Goal: Transaction & Acquisition: Subscribe to service/newsletter

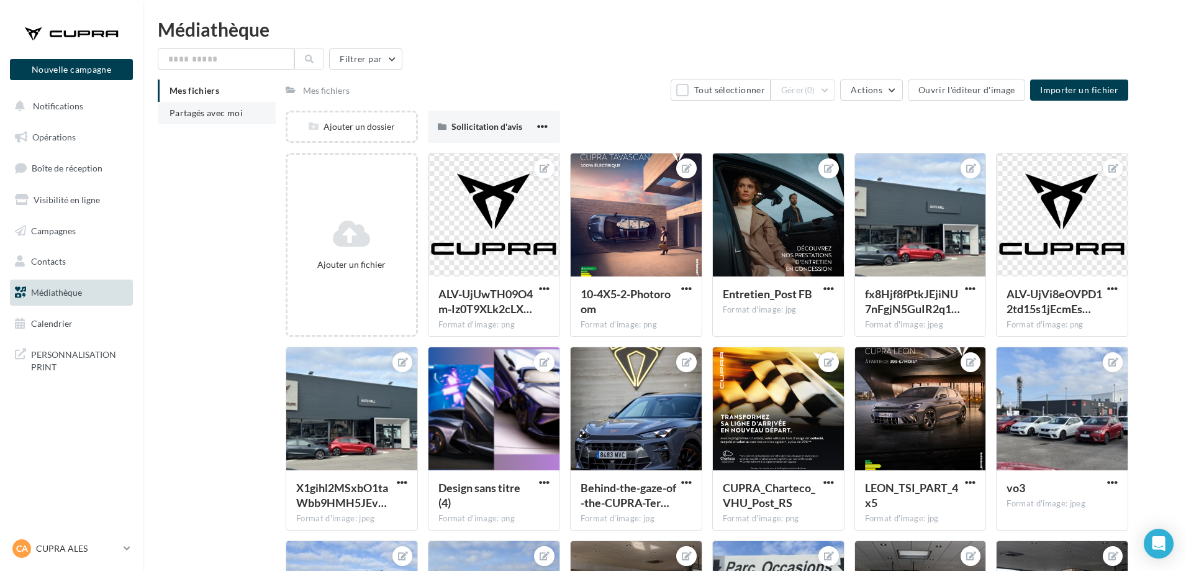
click at [214, 107] on span "Partagés avec moi" at bounding box center [206, 112] width 73 height 11
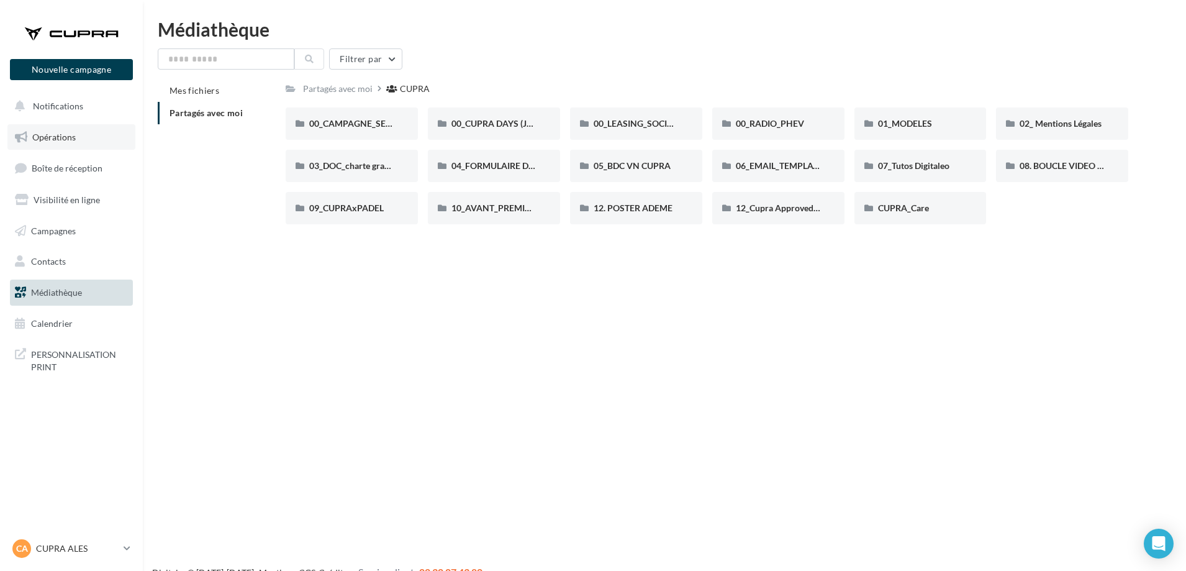
click at [85, 130] on link "Opérations" at bounding box center [71, 137] width 128 height 26
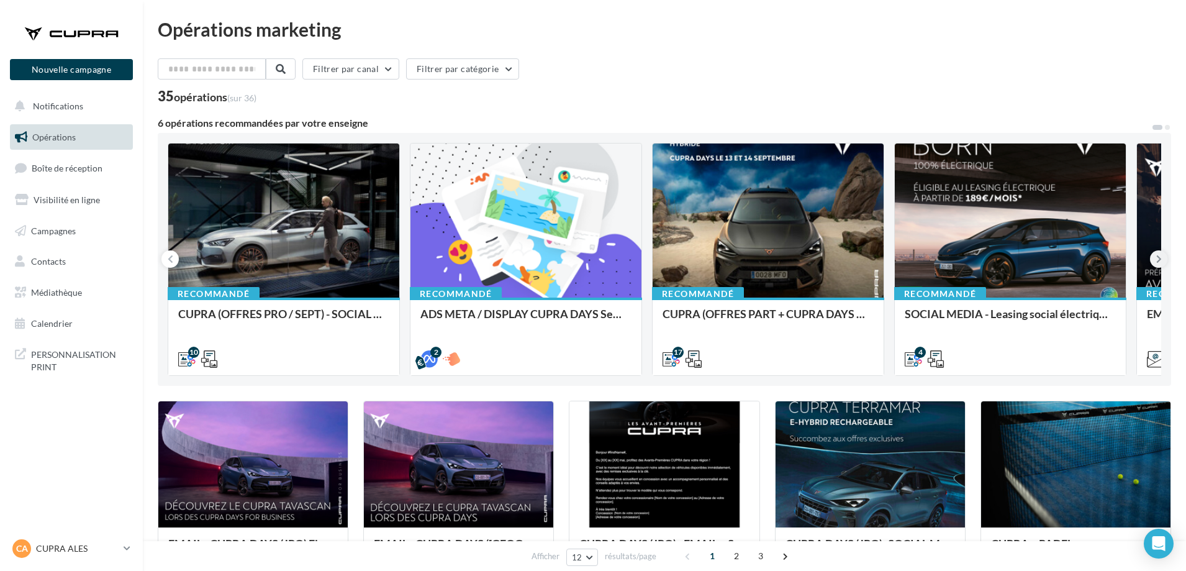
click at [1163, 252] on button at bounding box center [1158, 258] width 17 height 17
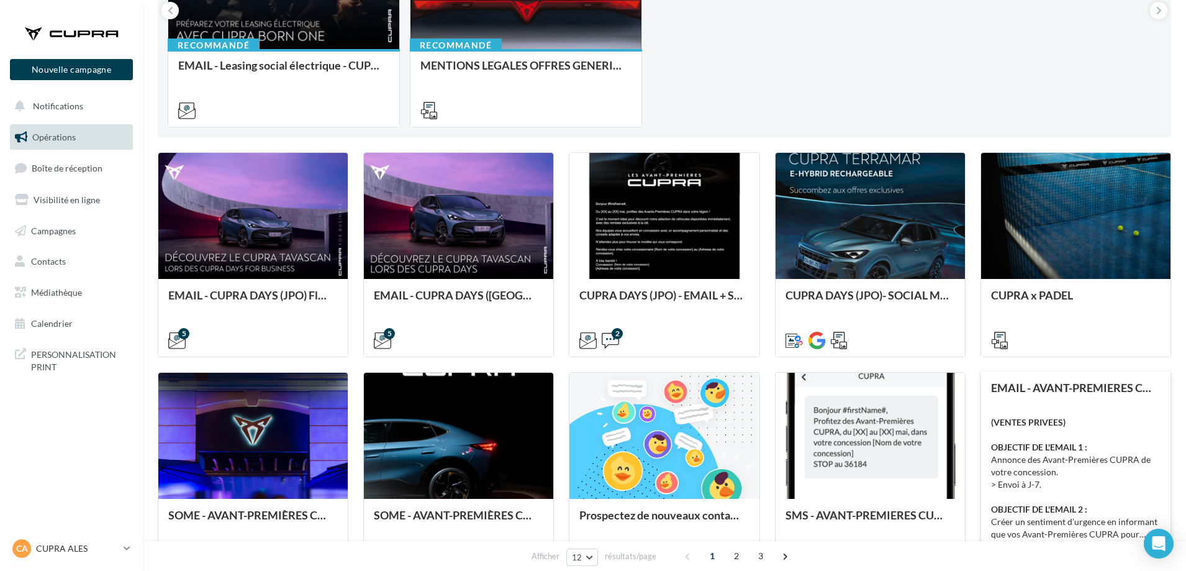
scroll to position [435, 0]
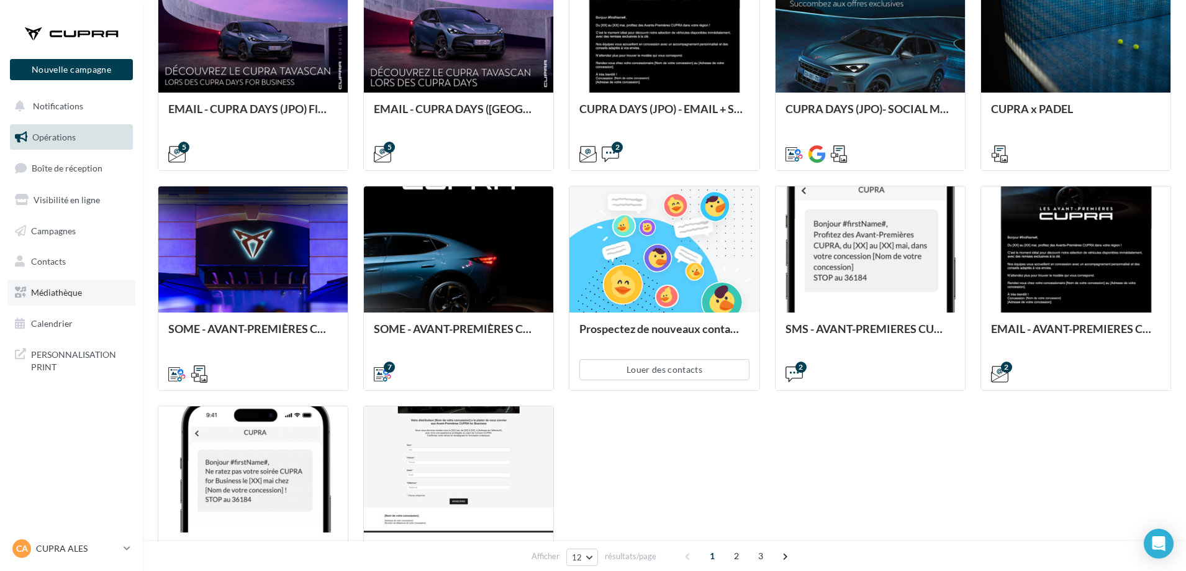
click at [83, 293] on link "Médiathèque" at bounding box center [71, 292] width 128 height 26
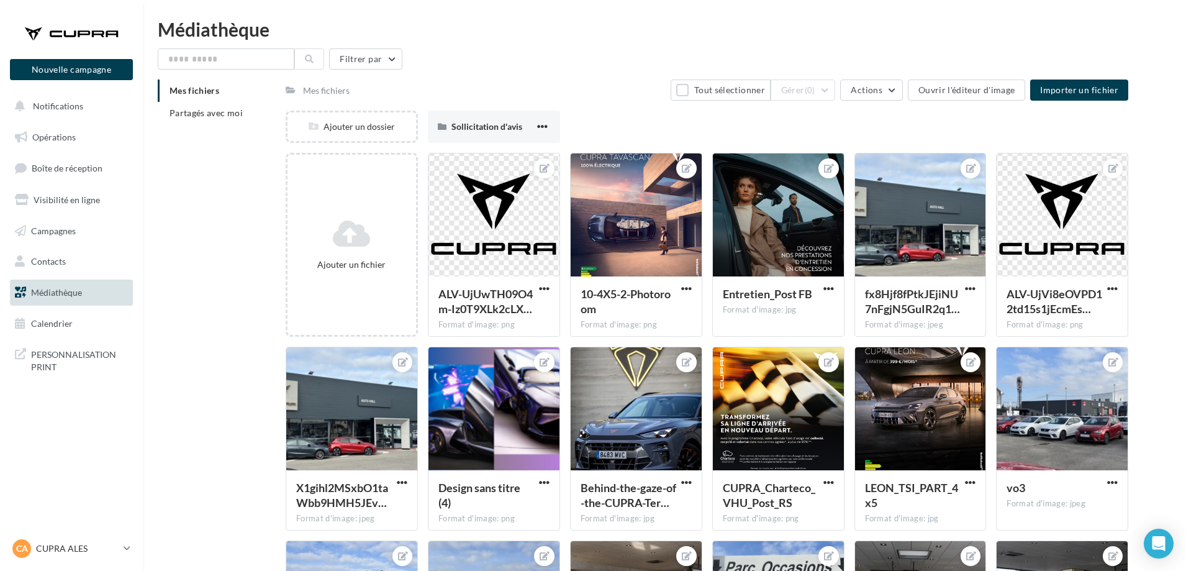
drag, startPoint x: 218, startPoint y: 117, endPoint x: 219, endPoint y: 82, distance: 35.4
click at [218, 119] on li "Partagés avec moi" at bounding box center [217, 113] width 118 height 22
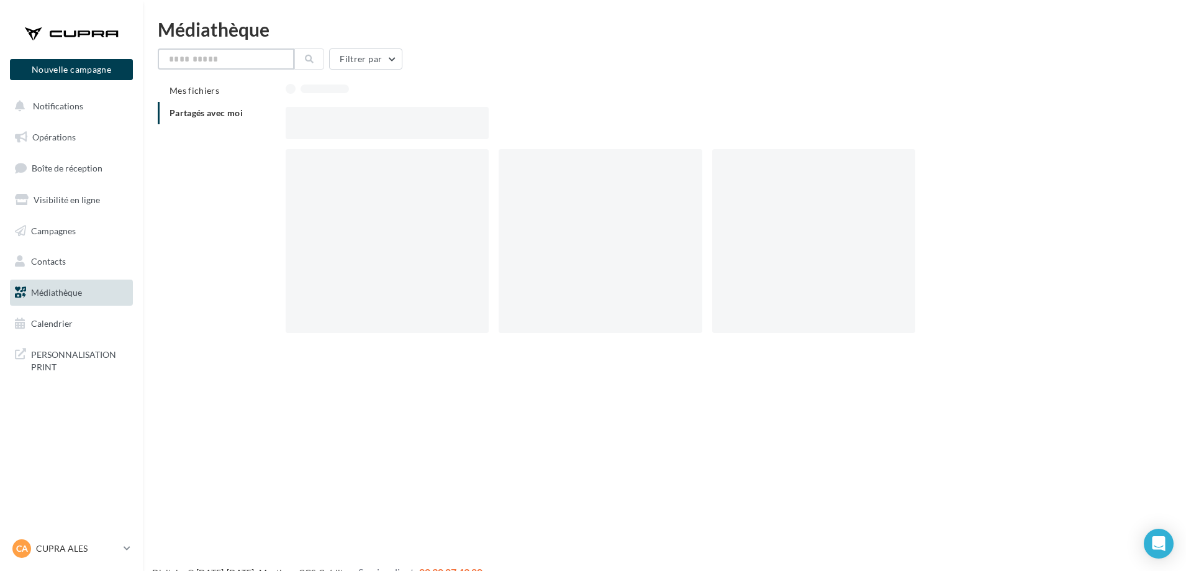
click at [220, 56] on input "text" at bounding box center [226, 58] width 137 height 21
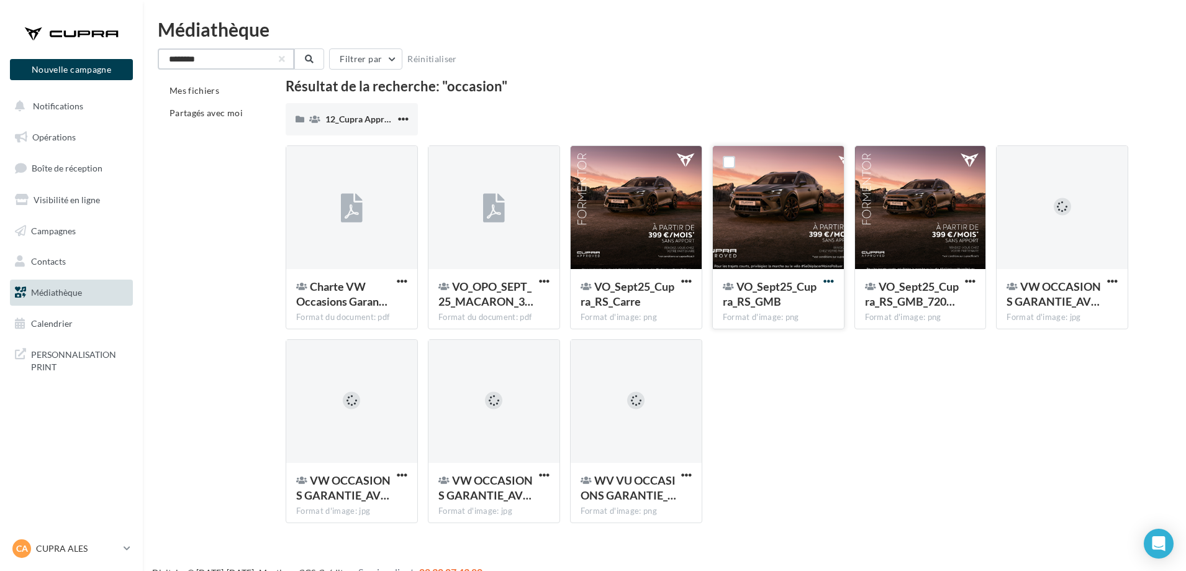
type input "********"
click at [828, 278] on span "button" at bounding box center [829, 281] width 11 height 11
drag, startPoint x: 785, startPoint y: 303, endPoint x: 1033, endPoint y: 452, distance: 289.4
click at [1036, 457] on div "Charte VW Occasions Garan… Format du document: pdf Charte VW Occasions Garantie…" at bounding box center [712, 339] width 853 height 388
drag, startPoint x: 1027, startPoint y: 440, endPoint x: 1024, endPoint y: 432, distance: 8.4
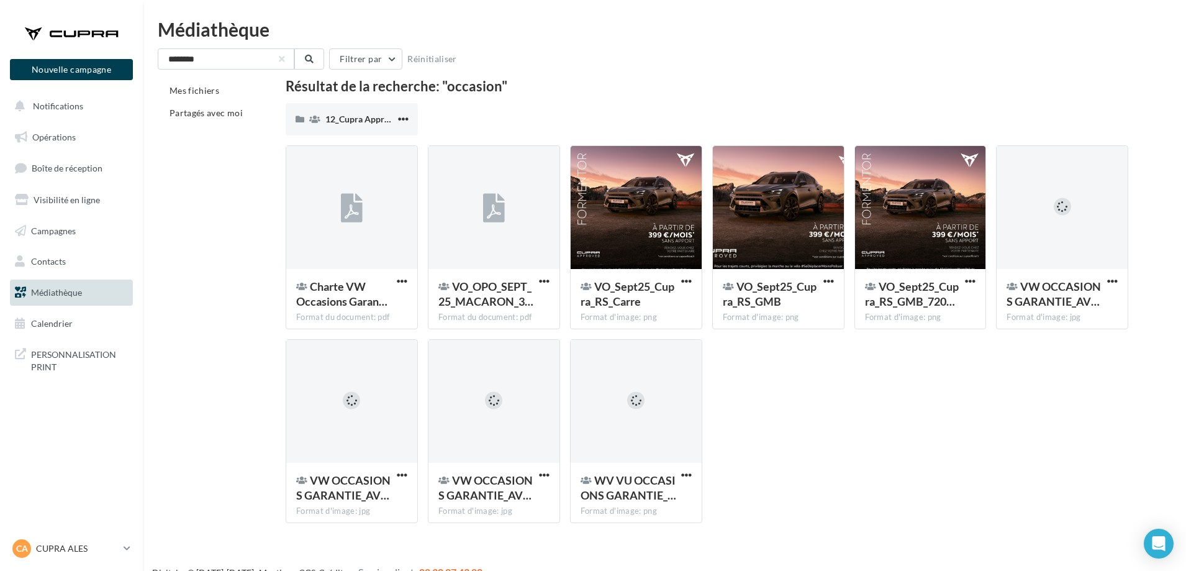
click at [1027, 440] on div "Charte VW Occasions Garan… Format du document: pdf Charte VW Occasions Garantie…" at bounding box center [712, 339] width 853 height 388
click at [828, 279] on span "button" at bounding box center [829, 281] width 11 height 11
click at [964, 278] on button "button" at bounding box center [971, 282] width 16 height 12
click at [928, 317] on button "Télécharger" at bounding box center [916, 306] width 124 height 32
click at [832, 283] on span "button" at bounding box center [829, 281] width 11 height 11
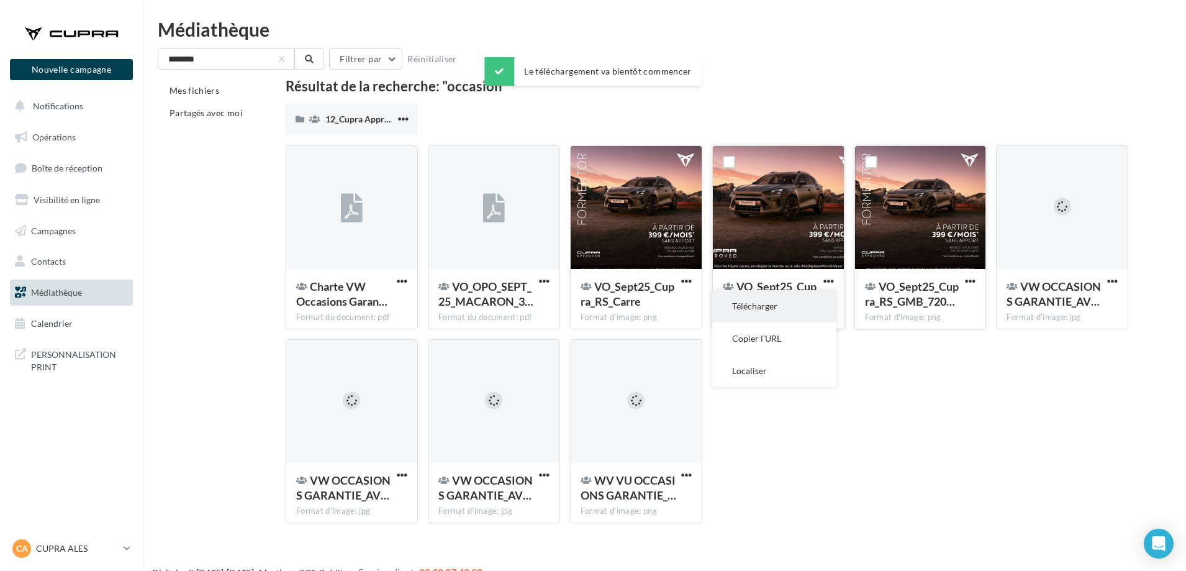
click at [822, 305] on button "Télécharger" at bounding box center [774, 306] width 124 height 32
click at [683, 291] on div "VO_Sept25_Cupra_RS_Carre Format d'image: png" at bounding box center [636, 237] width 132 height 184
click at [679, 279] on button "button" at bounding box center [687, 282] width 16 height 12
click at [632, 314] on button "Télécharger" at bounding box center [632, 306] width 124 height 32
click at [90, 71] on button "Nouvelle campagne" at bounding box center [71, 69] width 123 height 21
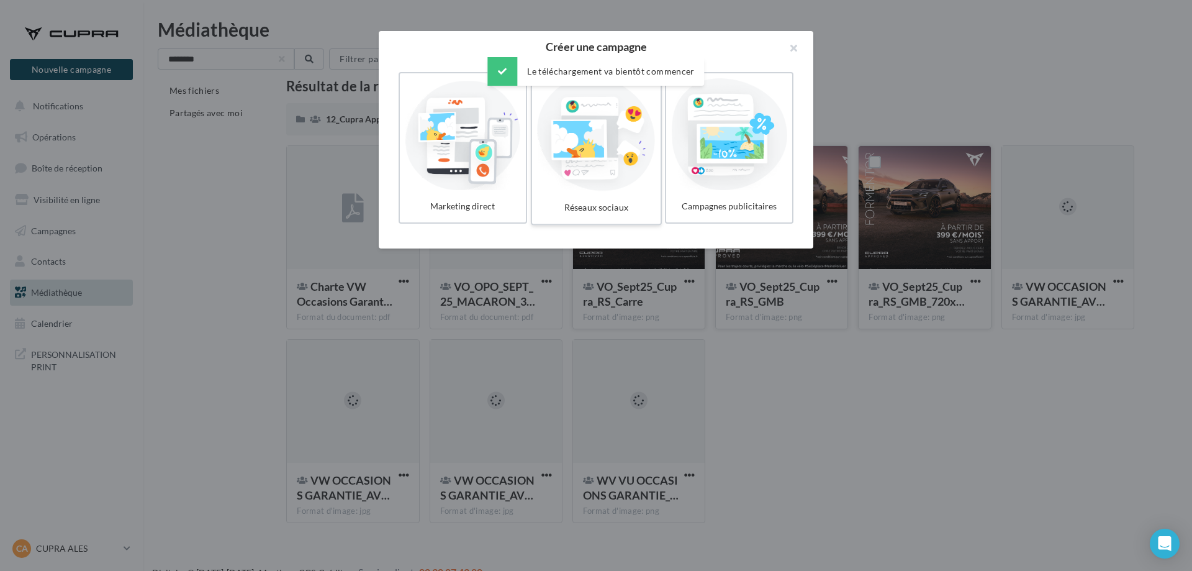
click at [571, 125] on div at bounding box center [596, 134] width 118 height 114
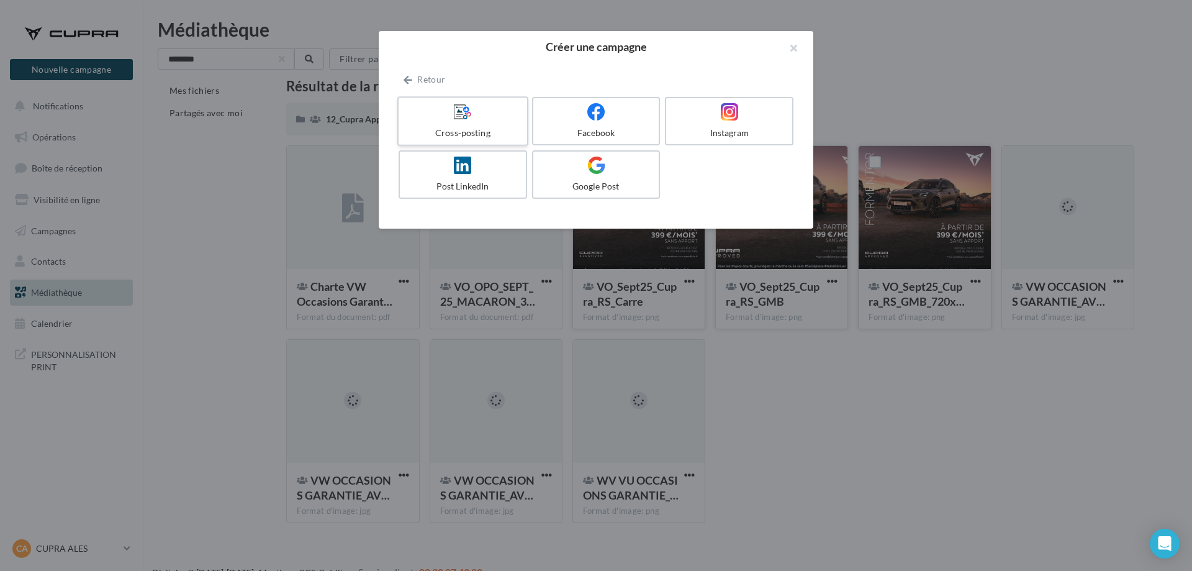
click at [493, 126] on label "Cross-posting" at bounding box center [462, 121] width 131 height 50
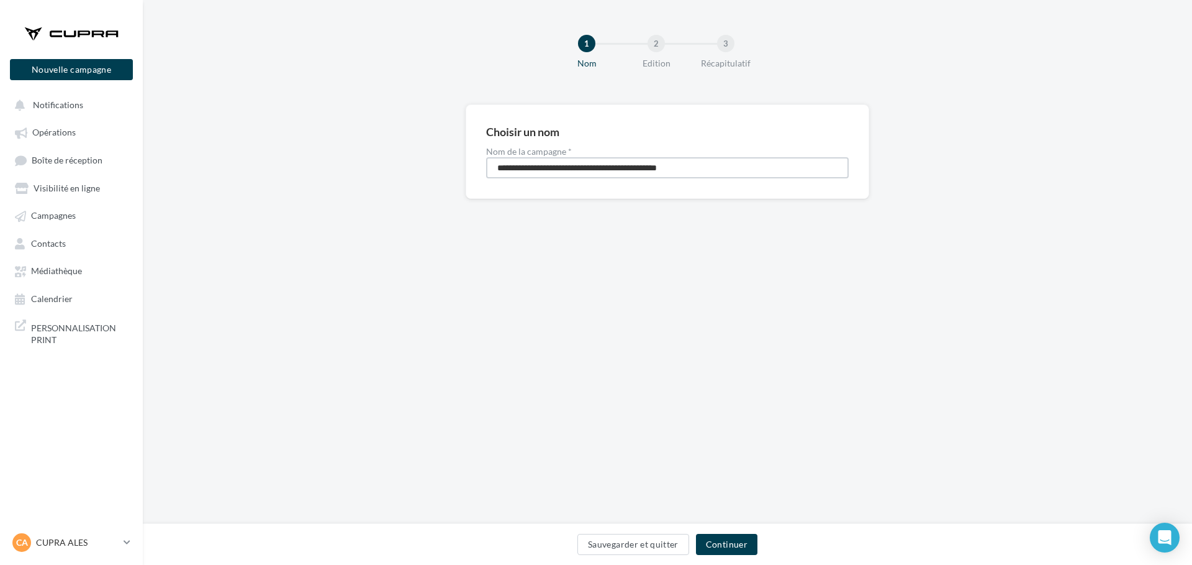
drag, startPoint x: 725, startPoint y: 169, endPoint x: 489, endPoint y: 188, distance: 236.7
click at [488, 189] on div "**********" at bounding box center [668, 151] width 404 height 94
type input "**********"
click at [746, 547] on button "Continuer" at bounding box center [726, 543] width 61 height 21
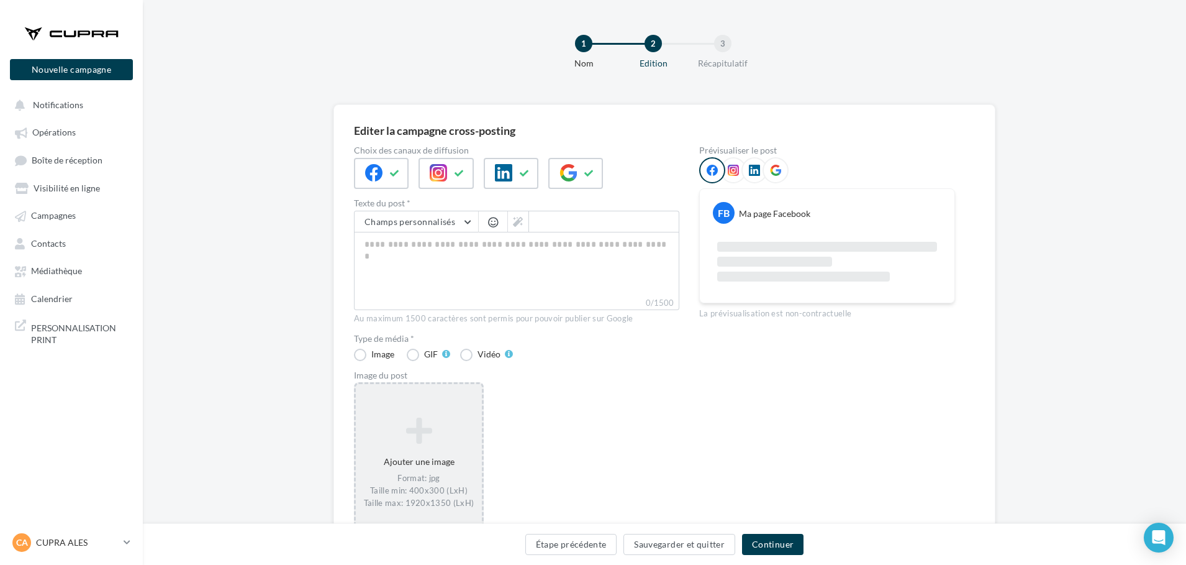
click at [444, 432] on icon at bounding box center [419, 430] width 116 height 30
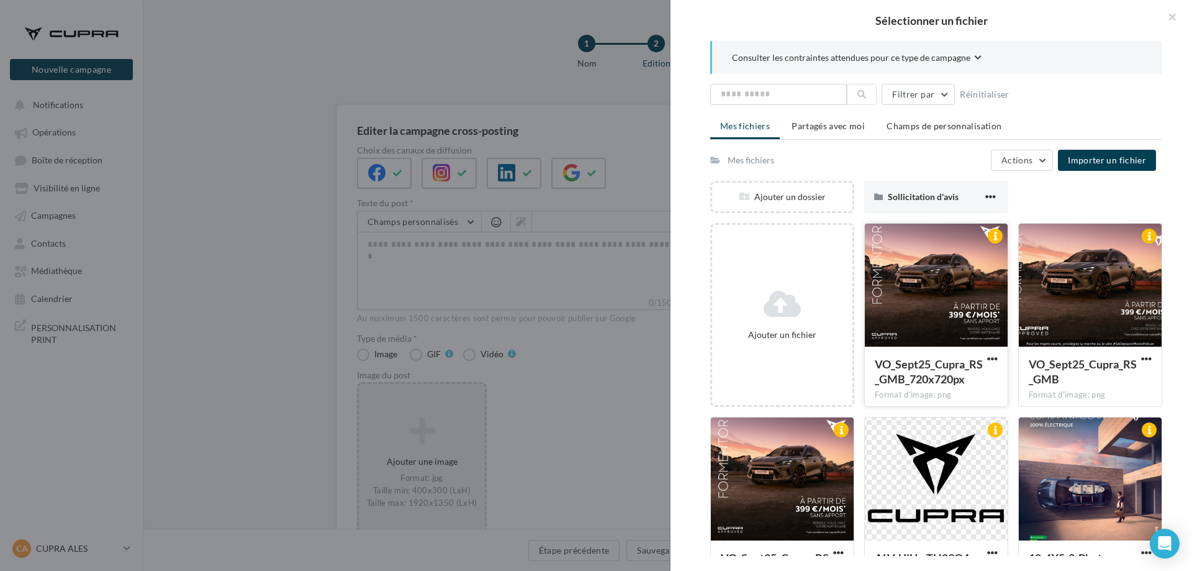
click at [973, 294] on div at bounding box center [936, 286] width 143 height 124
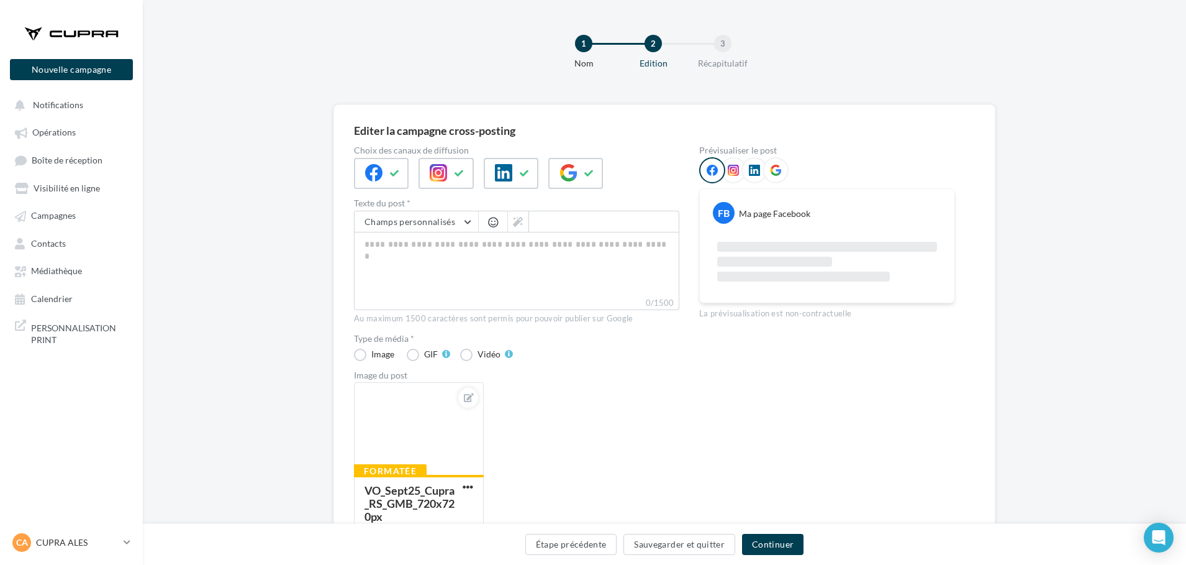
scroll to position [62, 0]
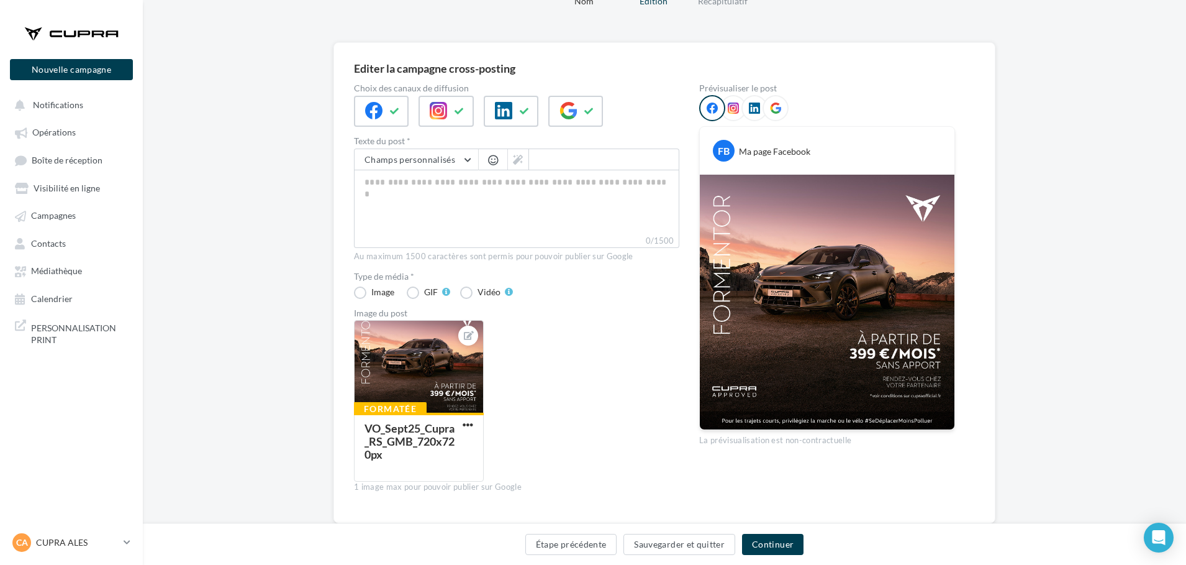
click at [508, 247] on label "0/1500" at bounding box center [516, 241] width 325 height 14
click at [508, 234] on textarea "0/1500" at bounding box center [516, 202] width 325 height 65
click at [500, 216] on textarea "0/1500" at bounding box center [516, 202] width 325 height 65
paste textarea "**********"
type textarea "**********"
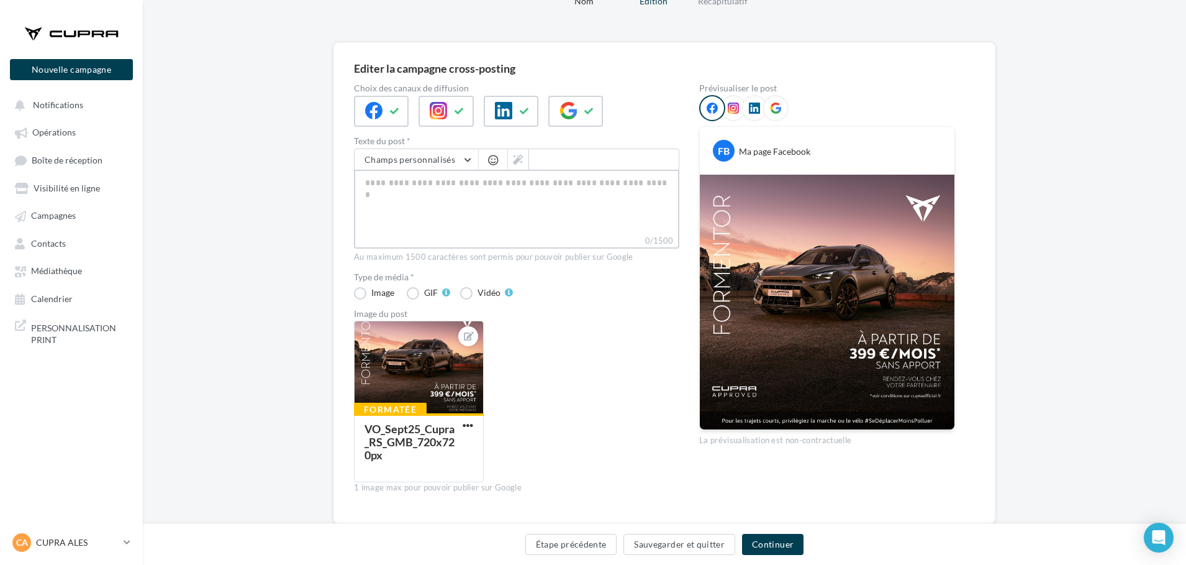
type textarea "**********"
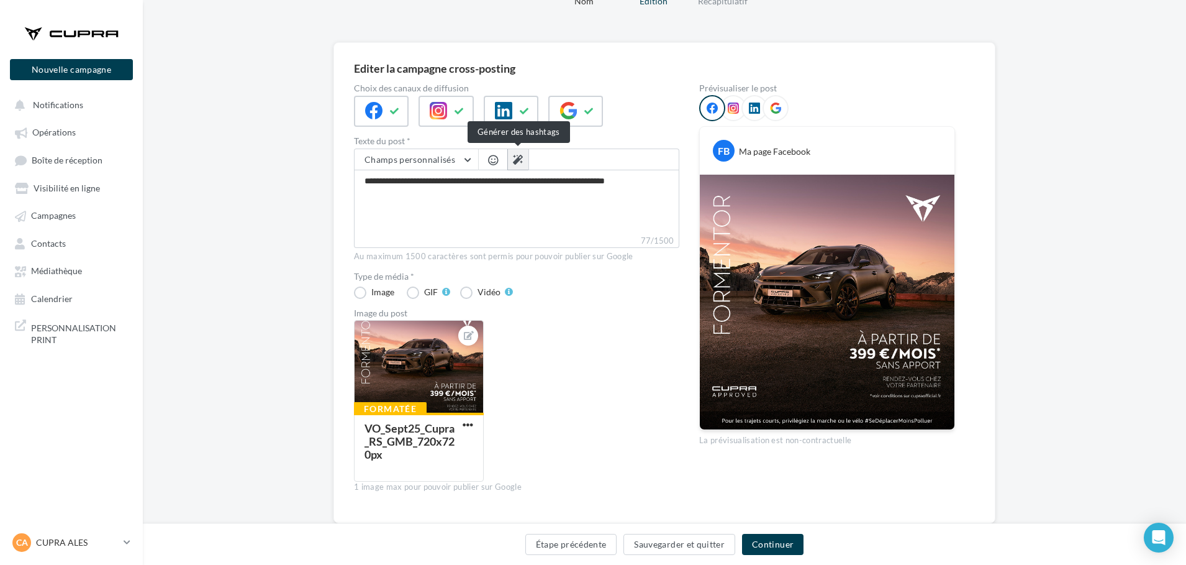
click at [516, 158] on icon at bounding box center [518, 160] width 10 height 10
type textarea "**********"
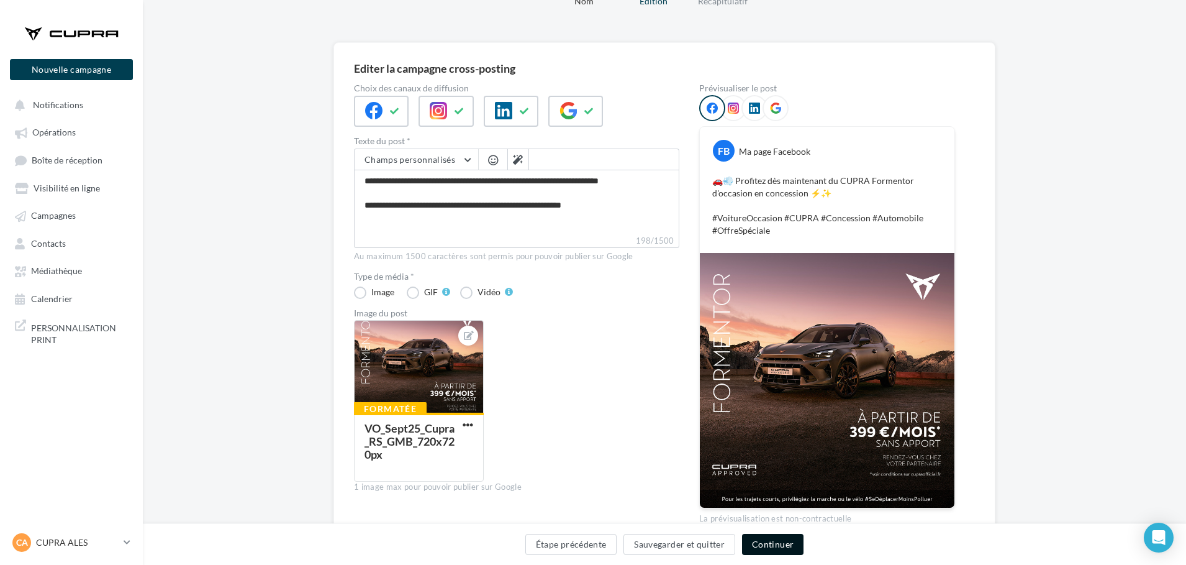
click at [778, 545] on button "Continuer" at bounding box center [772, 543] width 61 height 21
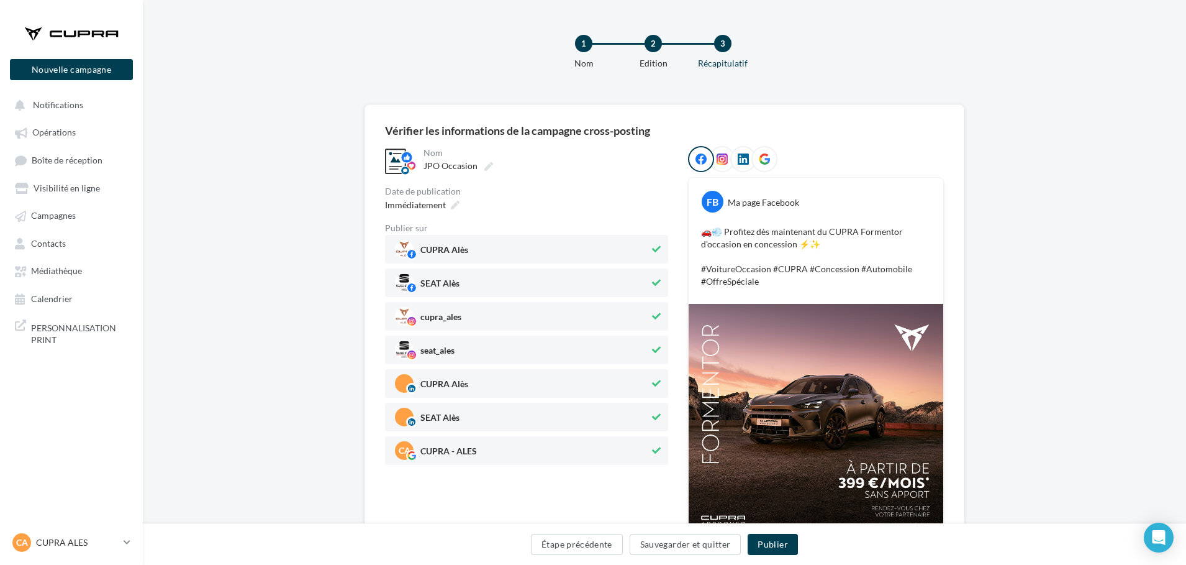
click at [512, 283] on span "SEAT Alès" at bounding box center [522, 282] width 255 height 19
click at [437, 346] on span "seat_ales" at bounding box center [437, 353] width 34 height 14
click at [448, 414] on span "SEAT Alès" at bounding box center [439, 420] width 39 height 14
click at [437, 203] on span "Immédiatement" at bounding box center [415, 204] width 61 height 11
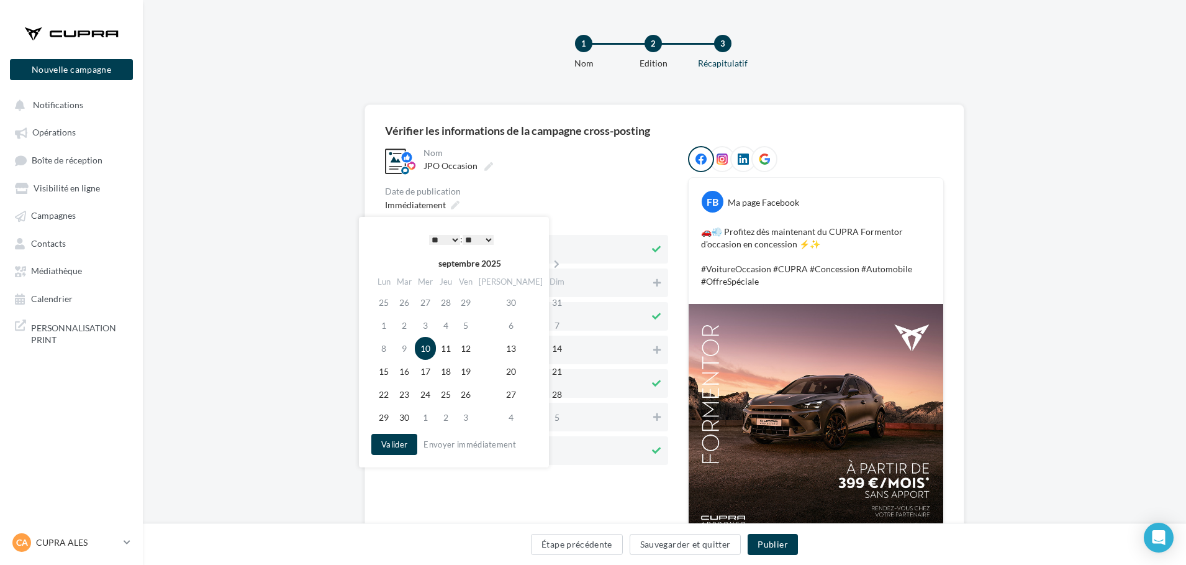
click at [452, 237] on select "* * * * * * * * * * ** ** ** ** ** ** ** ** ** ** ** ** ** **" at bounding box center [444, 240] width 31 height 10
click at [404, 441] on button "Valider" at bounding box center [394, 443] width 46 height 21
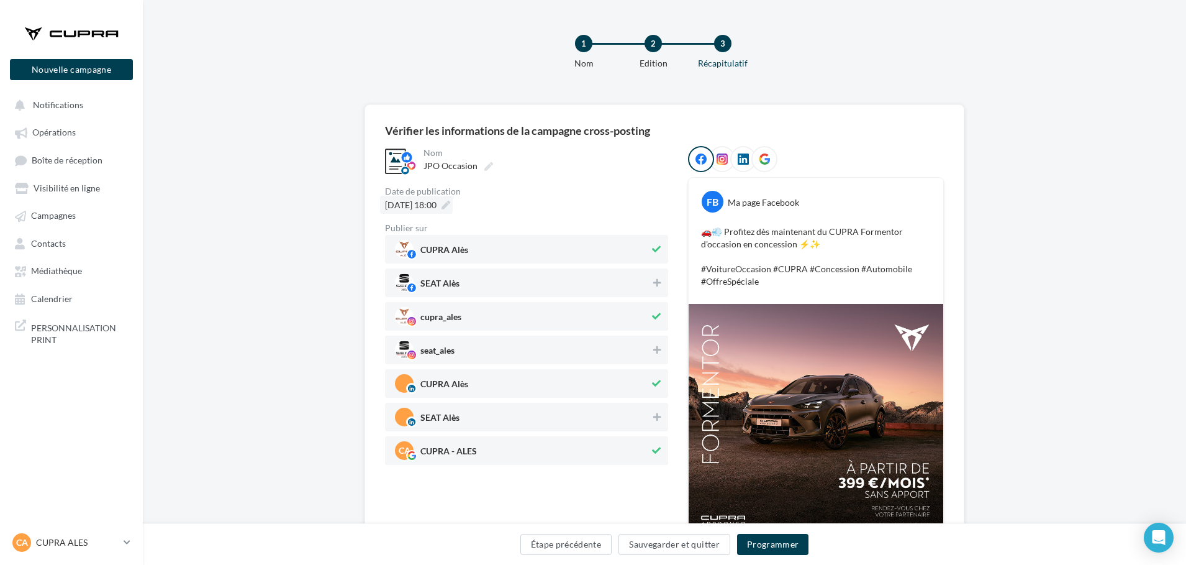
click at [449, 196] on div "10/09/2025 à 18:00" at bounding box center [416, 205] width 73 height 18
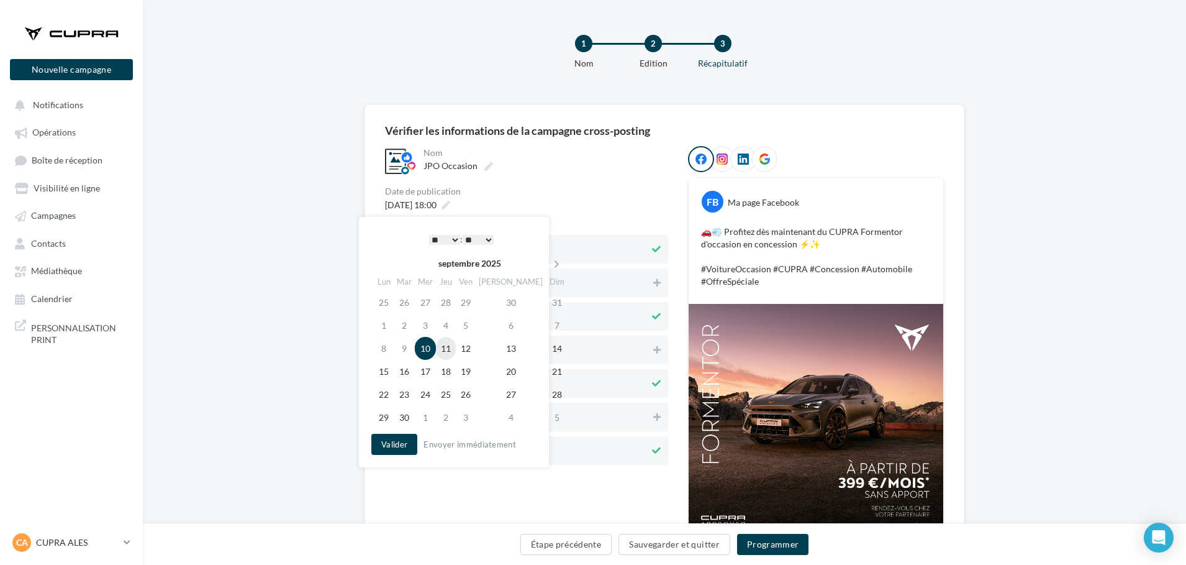
click at [456, 346] on td "11" at bounding box center [446, 348] width 20 height 23
click at [394, 447] on button "Valider" at bounding box center [394, 443] width 46 height 21
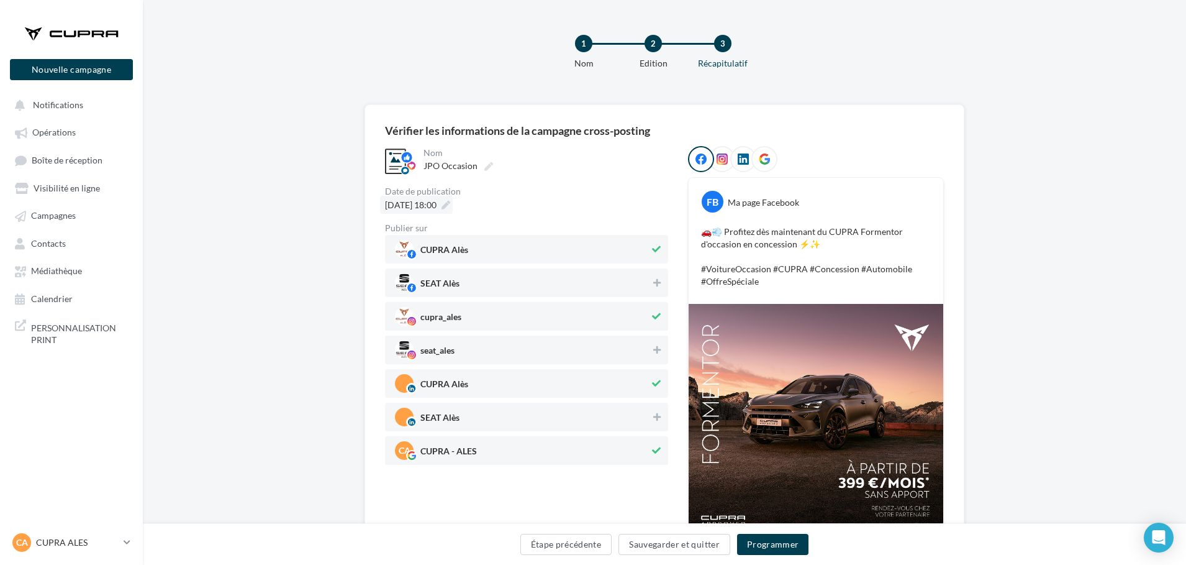
click at [437, 205] on span "11/09/2025 à 18:00" at bounding box center [411, 204] width 52 height 11
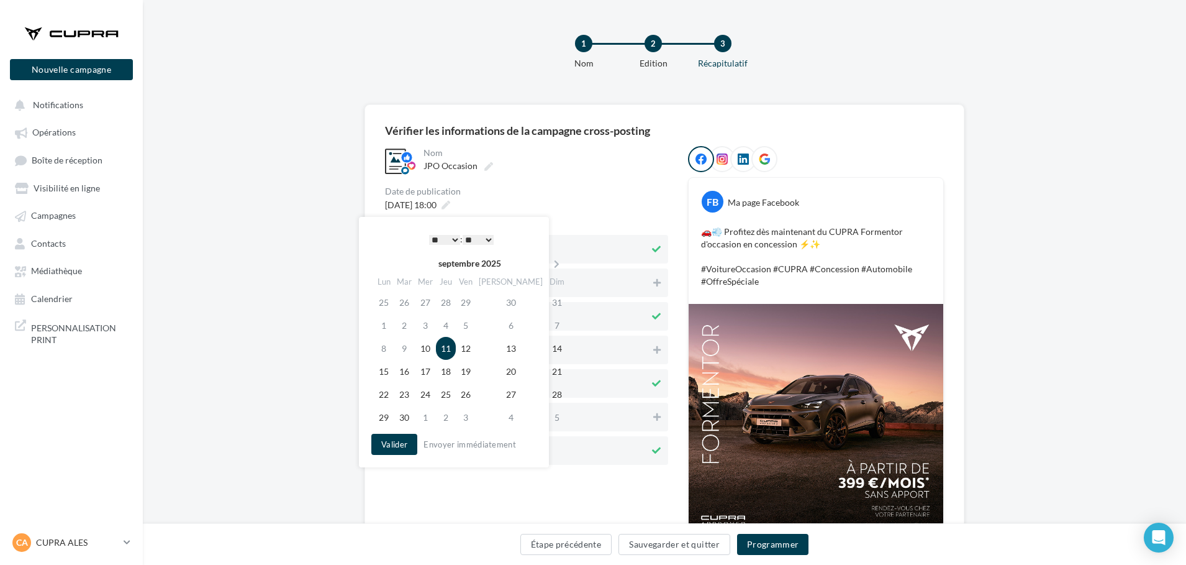
drag, startPoint x: 441, startPoint y: 230, endPoint x: 440, endPoint y: 237, distance: 6.2
click at [441, 230] on div "* * * * * * * * * * ** ** ** ** ** ** ** ** ** ** ** ** ** ** : ** ** ** ** ** …" at bounding box center [461, 239] width 125 height 19
click at [440, 241] on select "* * * * * * * * * * ** ** ** ** ** ** ** ** ** ** ** ** ** **" at bounding box center [444, 240] width 31 height 10
click at [396, 442] on button "Valider" at bounding box center [394, 443] width 46 height 21
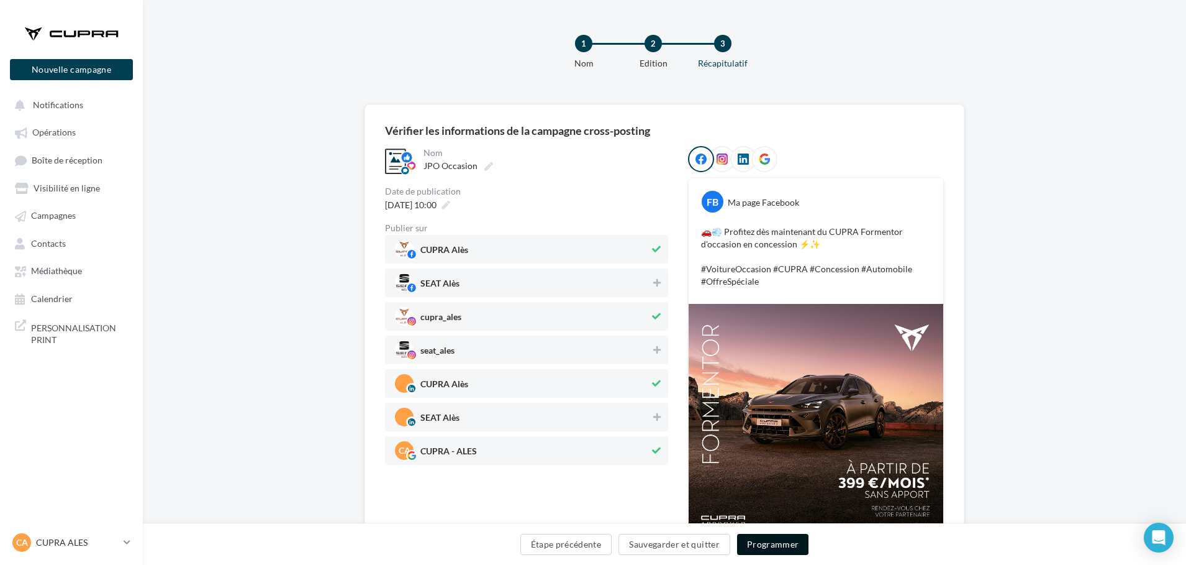
click at [779, 543] on button "Programmer" at bounding box center [773, 543] width 72 height 21
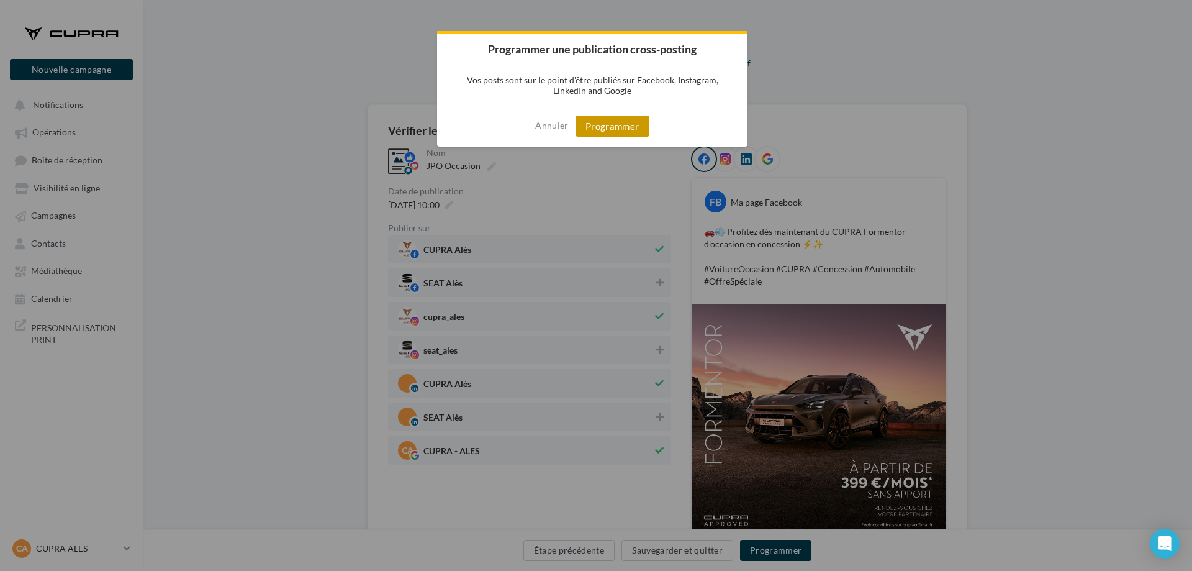
click at [624, 118] on button "Programmer" at bounding box center [613, 126] width 74 height 21
